Goal: Navigation & Orientation: Find specific page/section

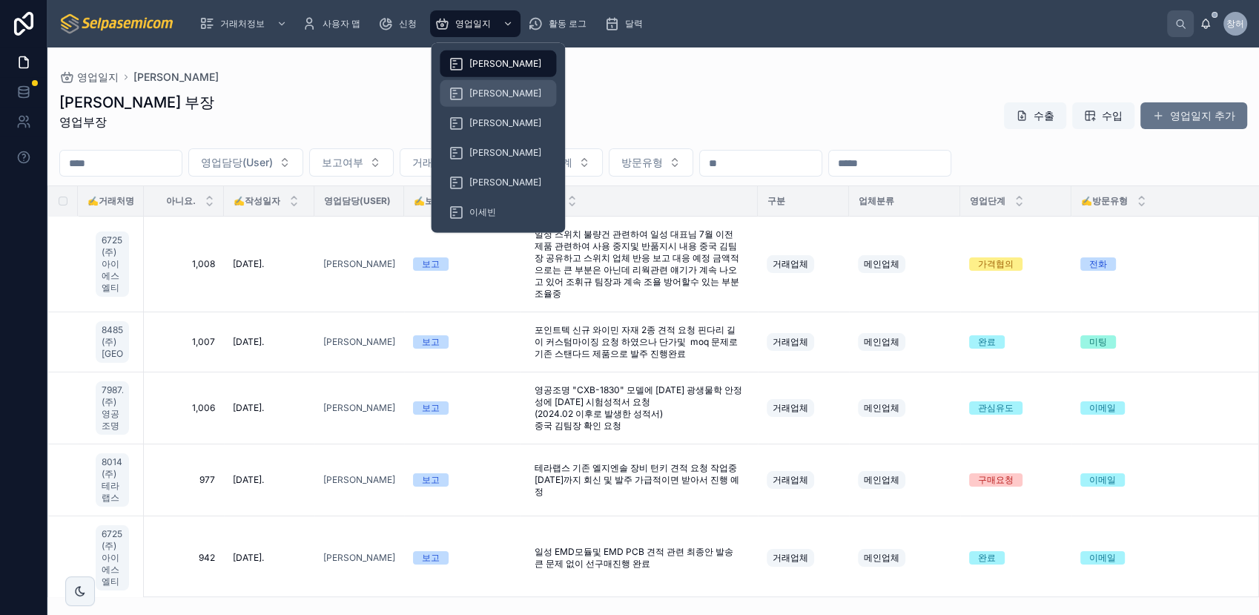
drag, startPoint x: 493, startPoint y: 93, endPoint x: 503, endPoint y: 47, distance: 47.0
click at [493, 93] on span "[PERSON_NAME]" at bounding box center [505, 94] width 72 height 12
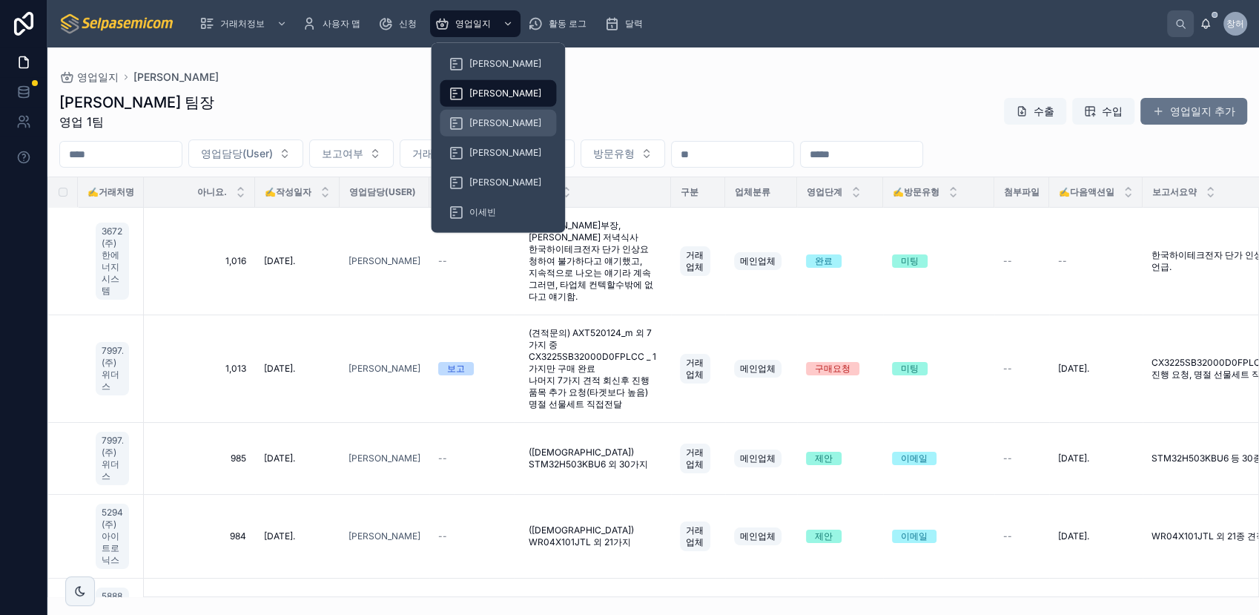
click at [486, 128] on span "[PERSON_NAME]" at bounding box center [505, 123] width 72 height 12
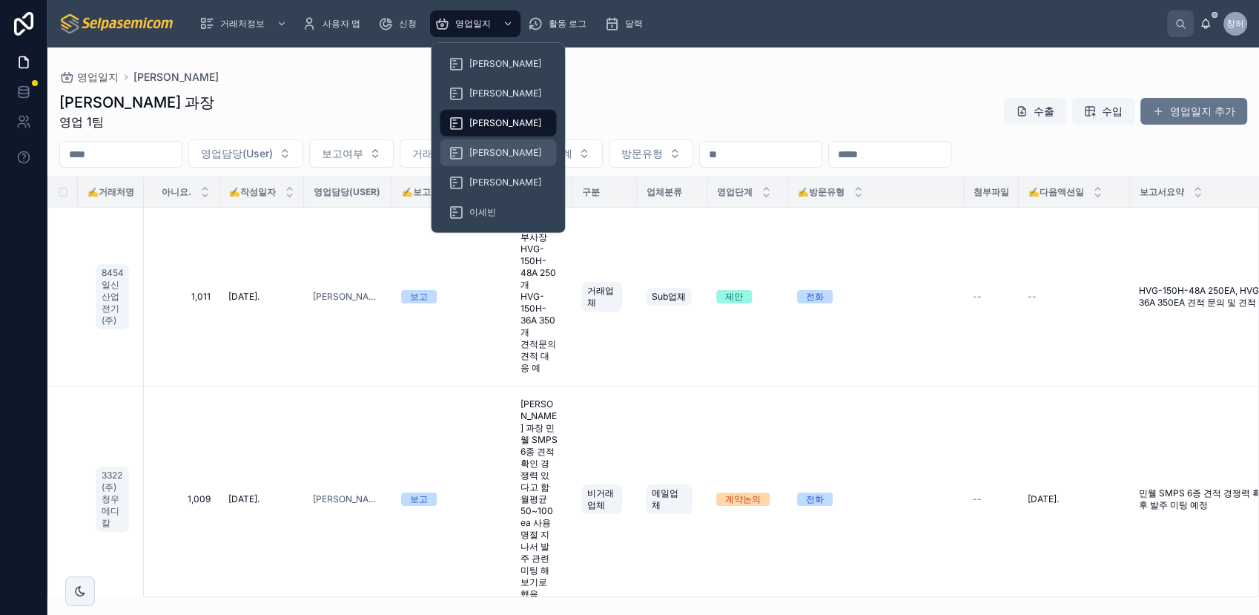
click at [491, 154] on span "[PERSON_NAME]" at bounding box center [505, 153] width 72 height 12
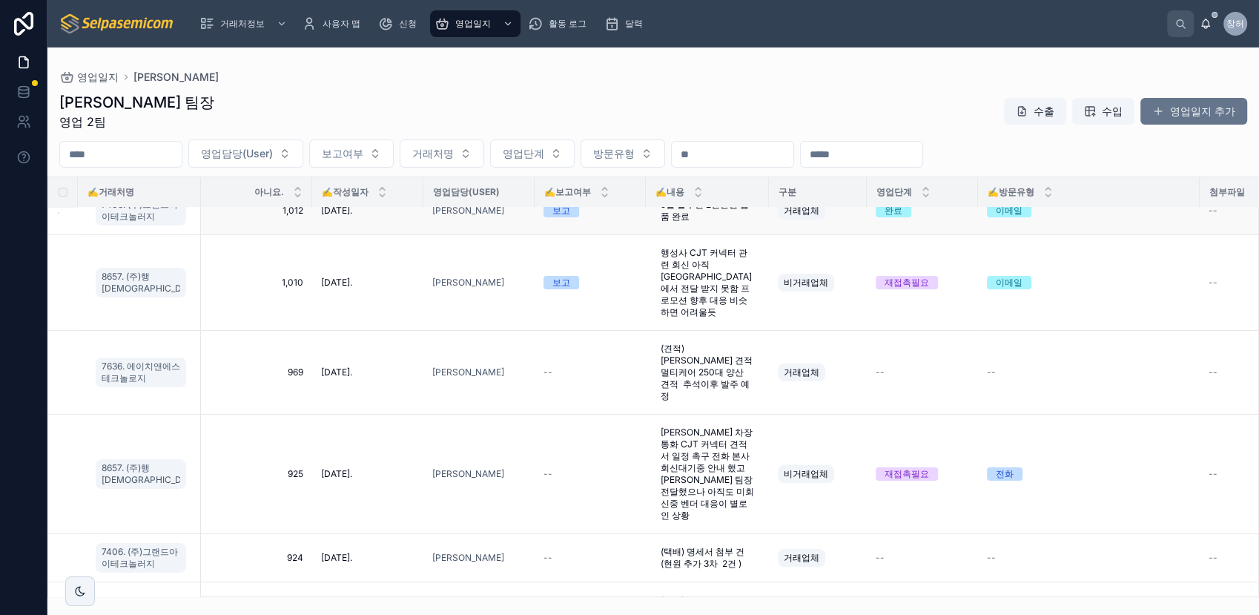
scroll to position [329, 0]
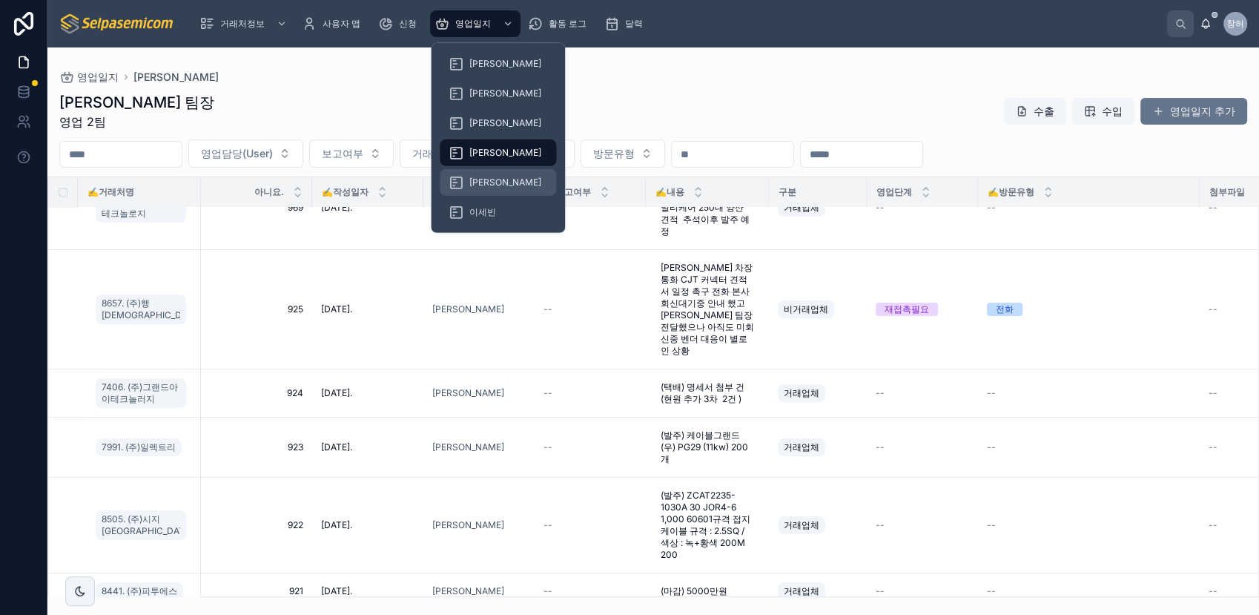
click at [498, 182] on div "[PERSON_NAME]" at bounding box center [498, 183] width 99 height 24
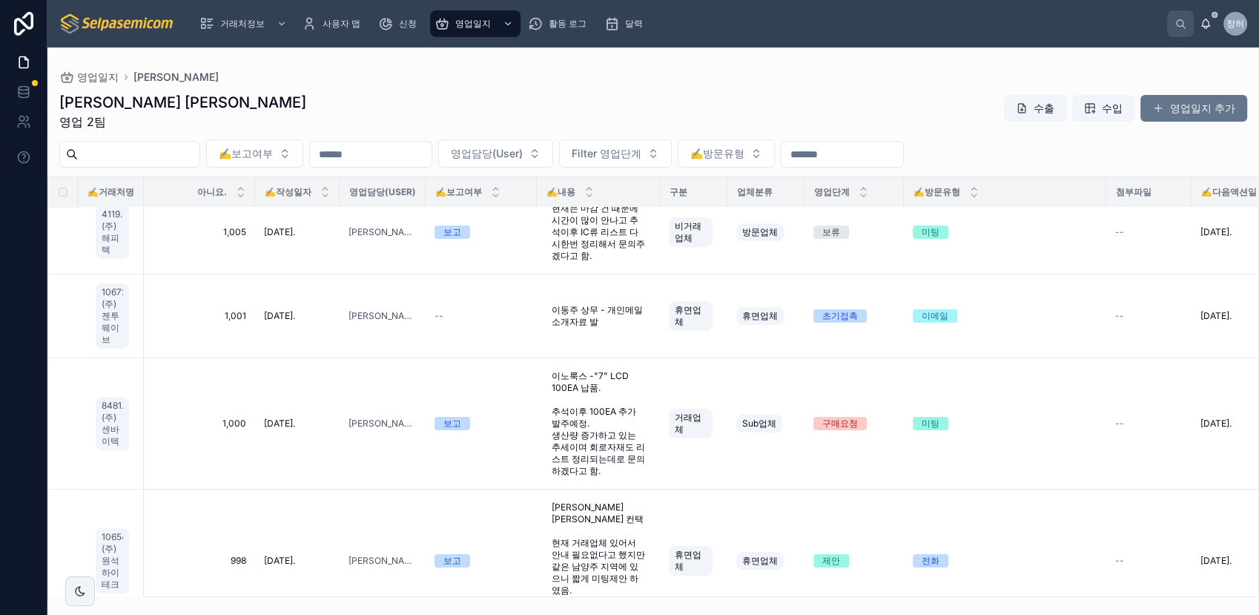
scroll to position [329, 0]
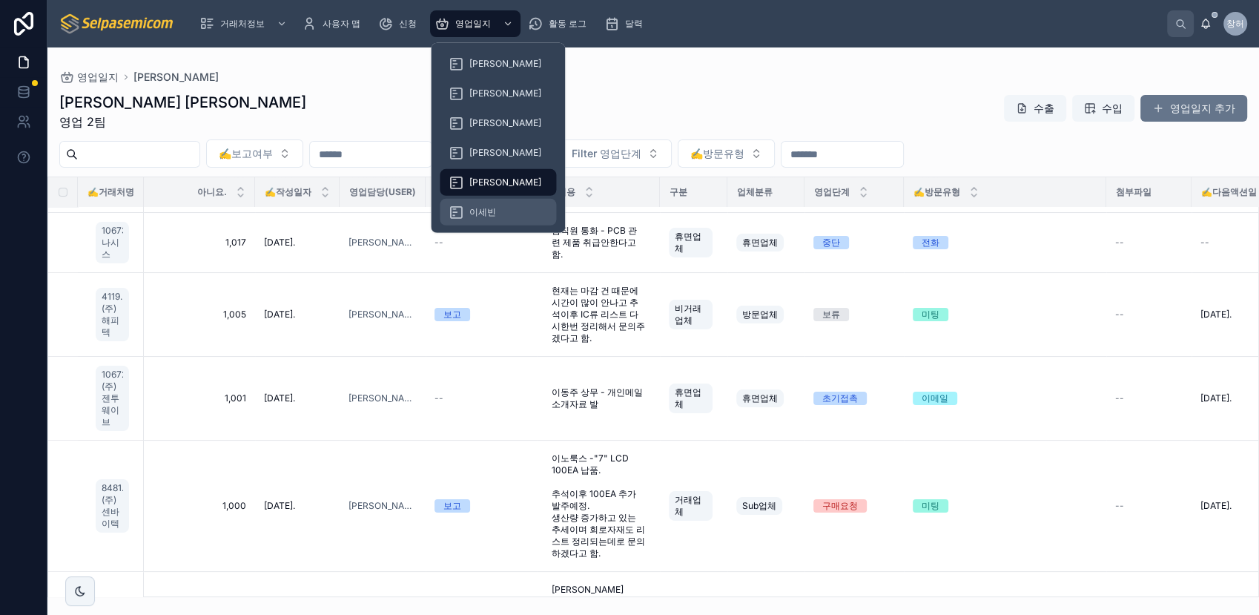
click at [491, 209] on span "이세빈" at bounding box center [482, 212] width 27 height 12
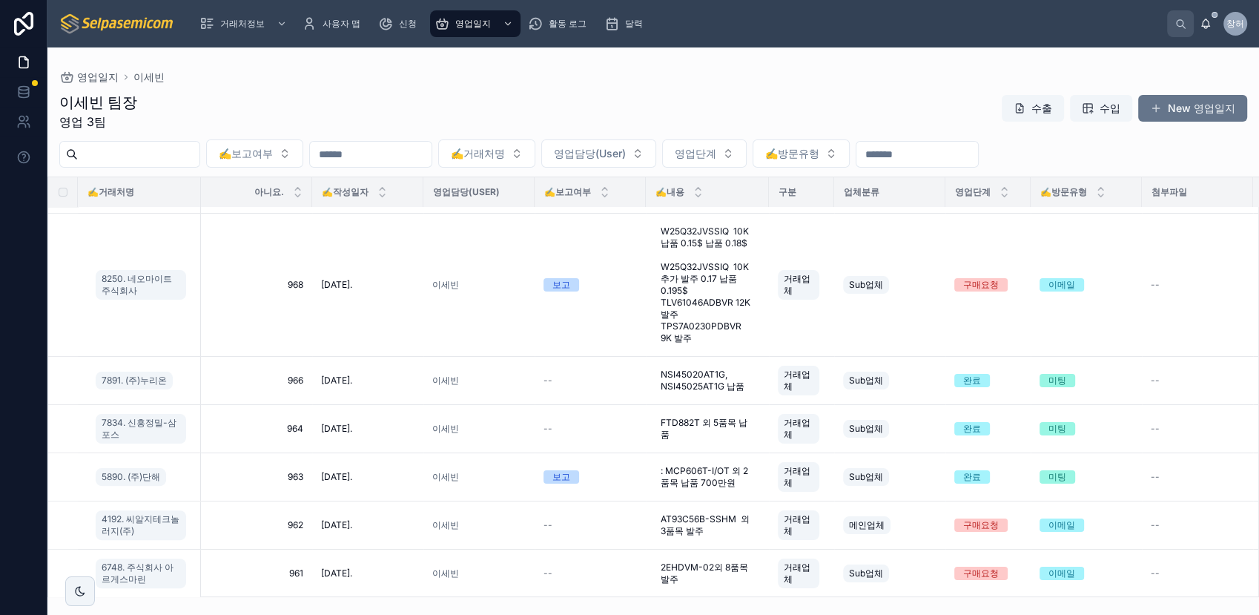
scroll to position [824, 0]
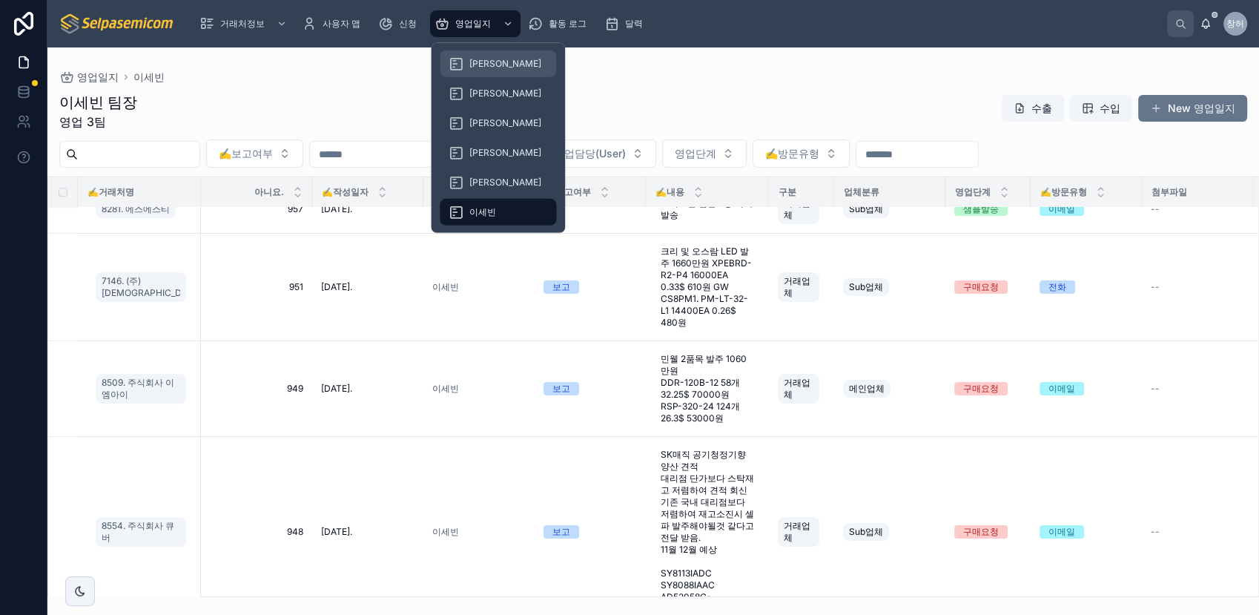
click at [486, 65] on span "[PERSON_NAME]" at bounding box center [505, 64] width 72 height 12
